Goal: Information Seeking & Learning: Understand process/instructions

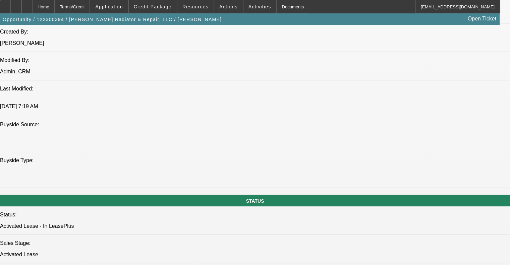
select select "0"
select select "5"
select select "0"
select select "6"
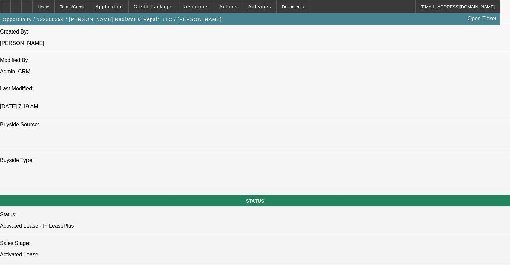
select select "0"
select select "6"
select select "0"
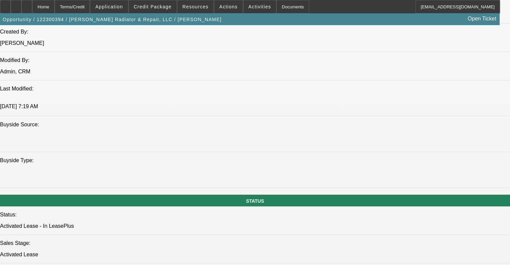
select select "0"
select select "6"
select select "0"
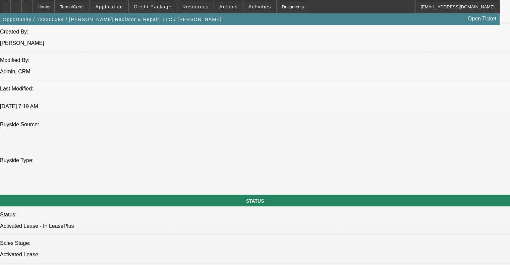
select select "0"
select select "6"
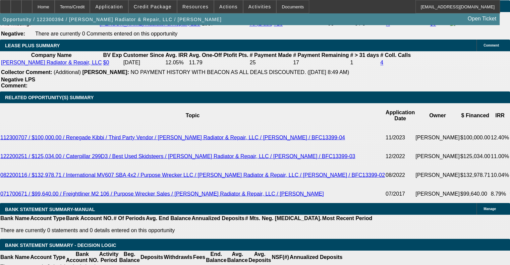
scroll to position [1147, 0]
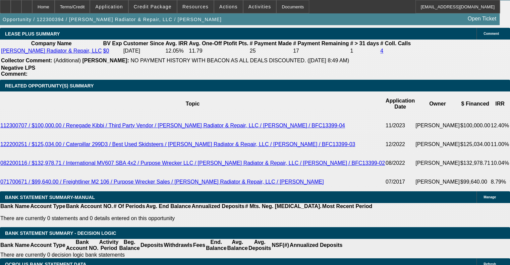
drag, startPoint x: 78, startPoint y: 115, endPoint x: 145, endPoint y: 112, distance: 67.4
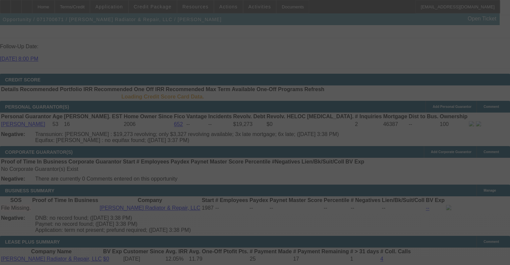
scroll to position [965, 0]
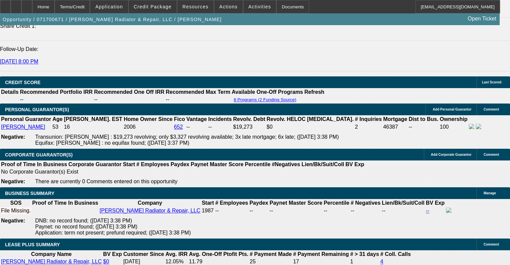
select select "0"
select select "2"
select select "0"
select select "6"
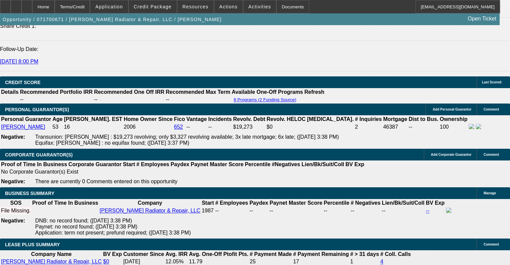
select select "0"
select select "2"
select select "0"
select select "6"
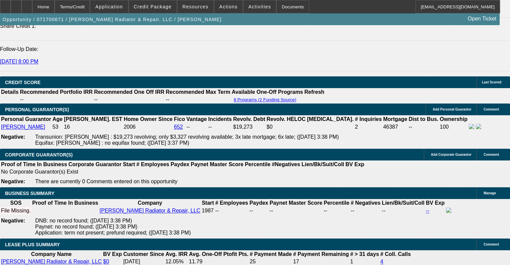
select select "0"
select select "2"
select select "0"
select select "6"
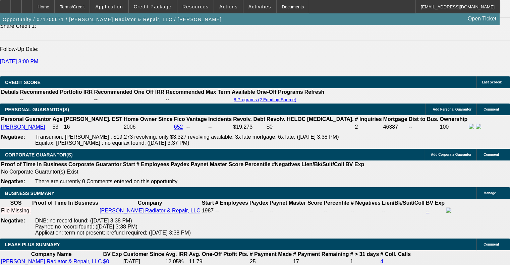
select select "0"
select select "2"
select select "0"
select select "6"
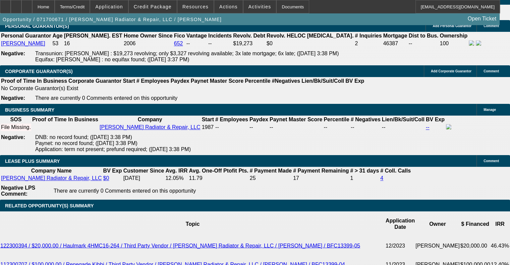
scroll to position [1077, 0]
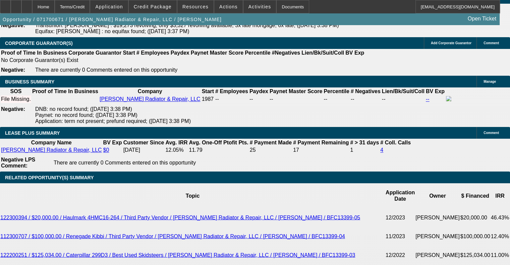
drag, startPoint x: 131, startPoint y: 147, endPoint x: 150, endPoint y: 147, distance: 19.8
drag, startPoint x: 149, startPoint y: 147, endPoint x: 42, endPoint y: 146, distance: 107.6
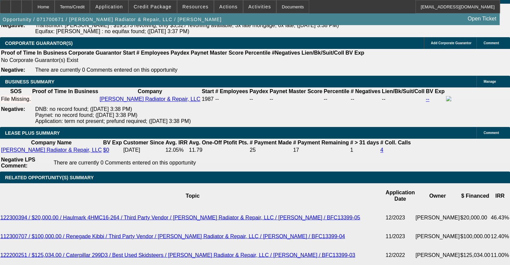
drag, startPoint x: 130, startPoint y: 145, endPoint x: 151, endPoint y: 147, distance: 20.9
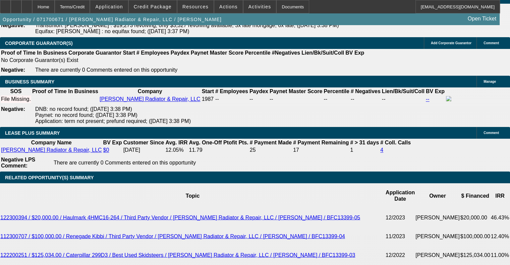
drag, startPoint x: 148, startPoint y: 148, endPoint x: 128, endPoint y: 148, distance: 20.1
drag, startPoint x: 128, startPoint y: 148, endPoint x: 156, endPoint y: 148, distance: 27.5
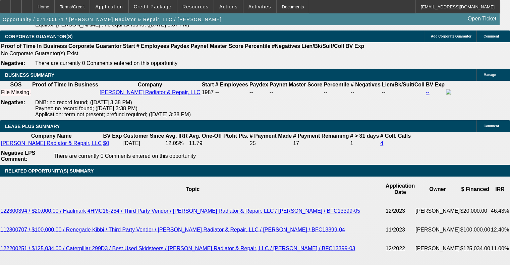
scroll to position [1072, 0]
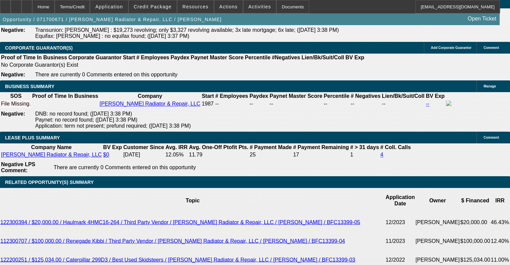
drag, startPoint x: 127, startPoint y: 176, endPoint x: 147, endPoint y: 174, distance: 20.6
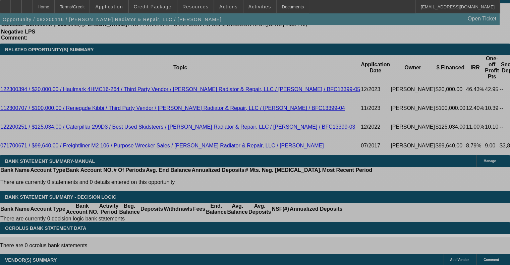
select select "0"
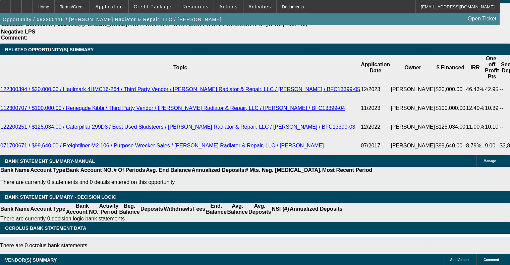
select select "0"
select select "6"
select select "0"
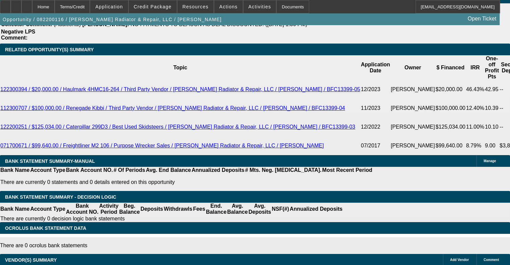
select select "0"
select select "6"
select select "0"
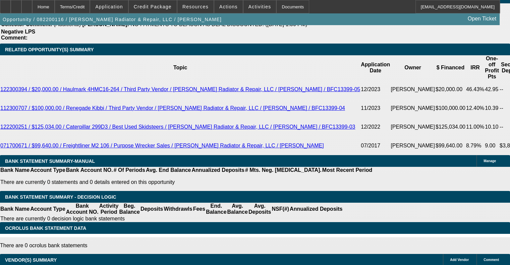
select select "6"
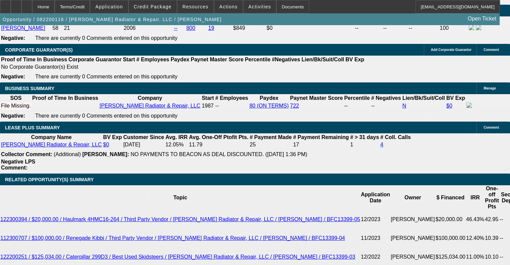
scroll to position [1007, 0]
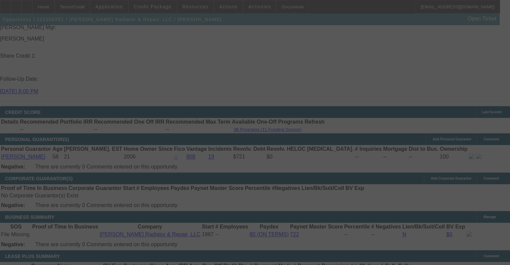
scroll to position [1036, 0]
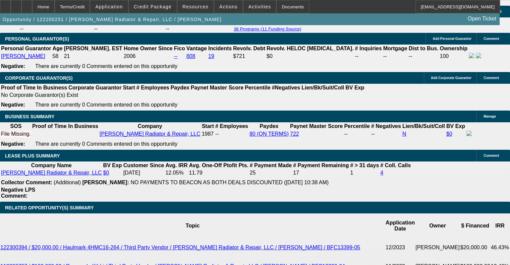
select select "0"
select select "6"
select select "0"
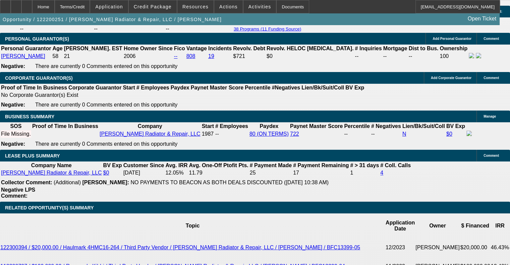
select select "0"
select select "6"
select select "0"
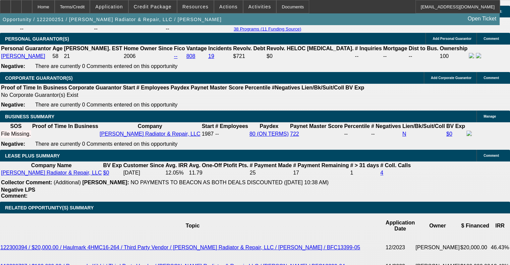
select select "0"
select select "6"
select select "0"
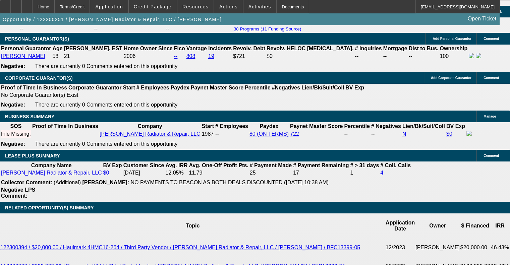
select select "6"
drag, startPoint x: 126, startPoint y: 126, endPoint x: 148, endPoint y: 124, distance: 22.2
drag, startPoint x: 130, startPoint y: 133, endPoint x: 150, endPoint y: 133, distance: 19.8
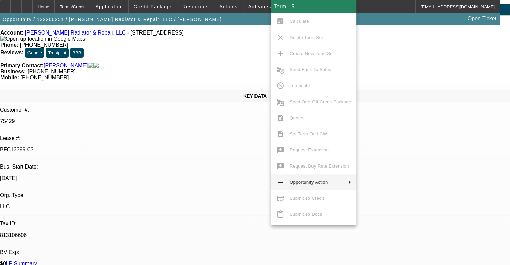
scroll to position [0, 0]
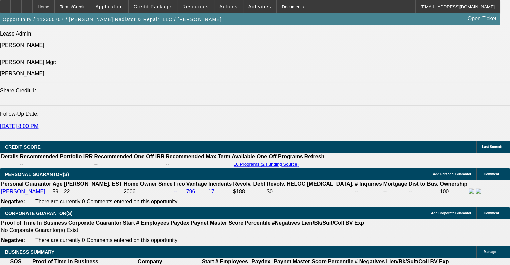
select select "0"
select select "6"
select select "0"
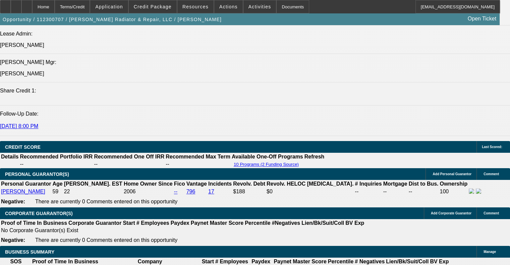
select select "0"
select select "6"
select select "0"
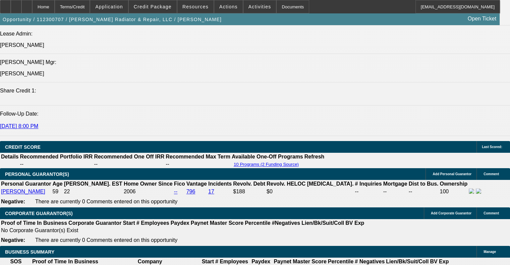
select select "0"
select select "6"
select select "0"
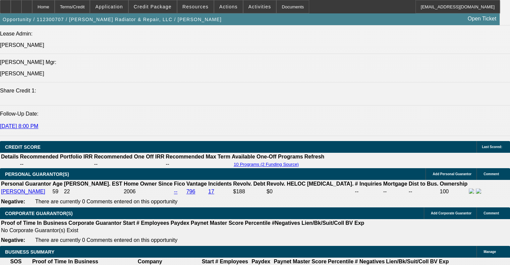
select select "6"
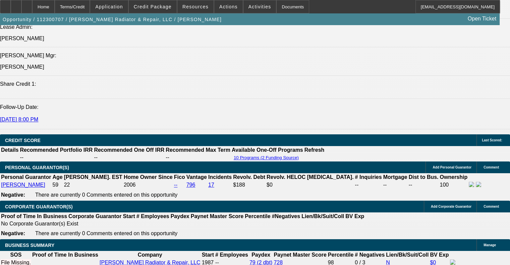
scroll to position [811, 0]
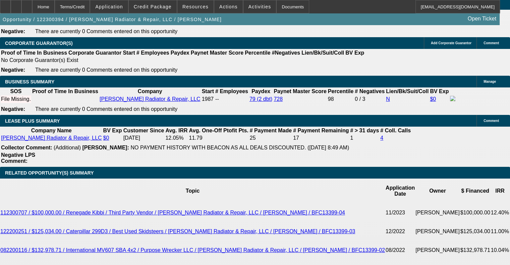
select select "0"
select select "5"
select select "0"
select select "6"
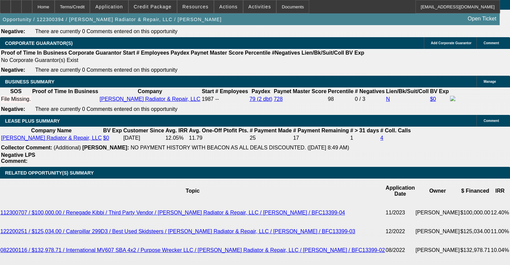
select select "0"
select select "6"
select select "0"
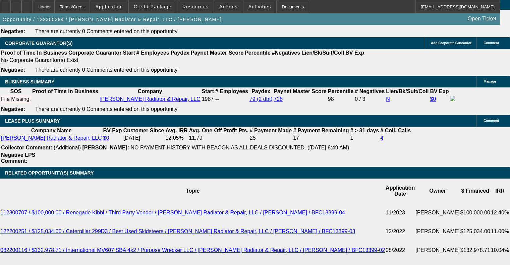
select select "0"
select select "6"
select select "0"
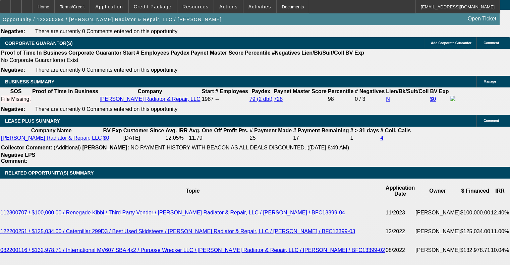
select select "0"
select select "6"
